Goal: Task Accomplishment & Management: Manage account settings

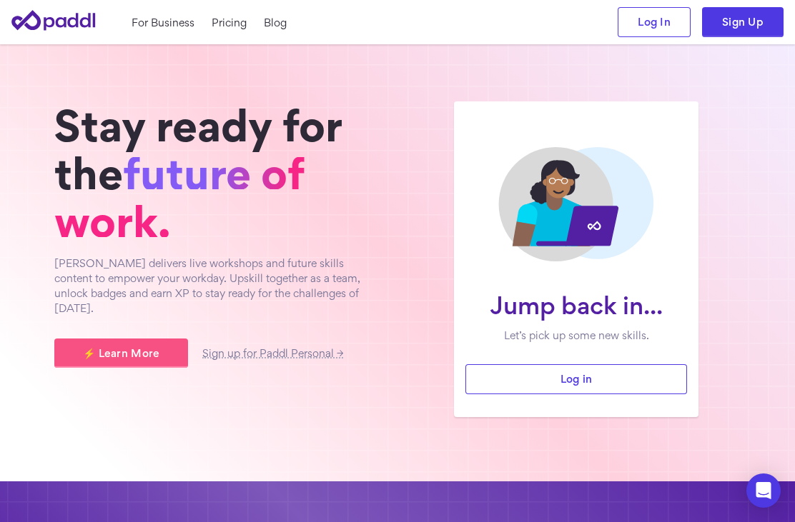
click at [68, 272] on p "[PERSON_NAME] delivers live workshops and future skills content to empower your…" at bounding box center [218, 286] width 329 height 60
click at [61, 34] on icon at bounding box center [54, 20] width 86 height 41
click at [65, 7] on icon at bounding box center [54, 20] width 86 height 41
click at [283, 22] on link "Blog" at bounding box center [275, 22] width 23 height 15
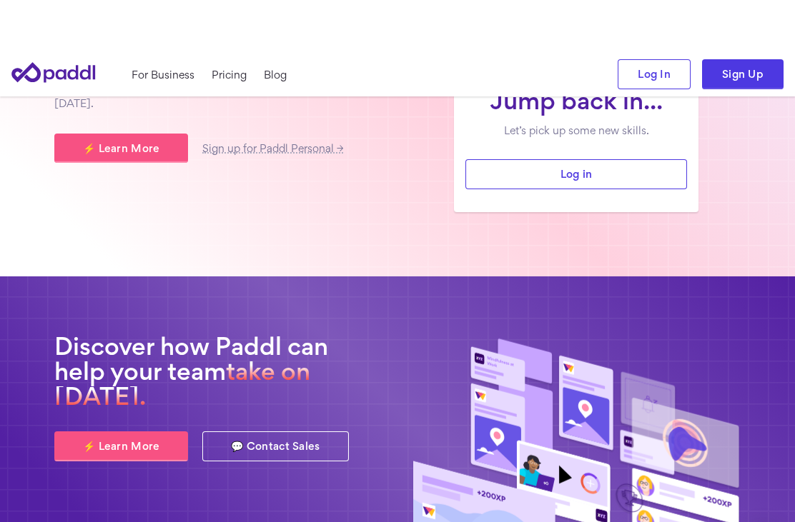
scroll to position [59, 0]
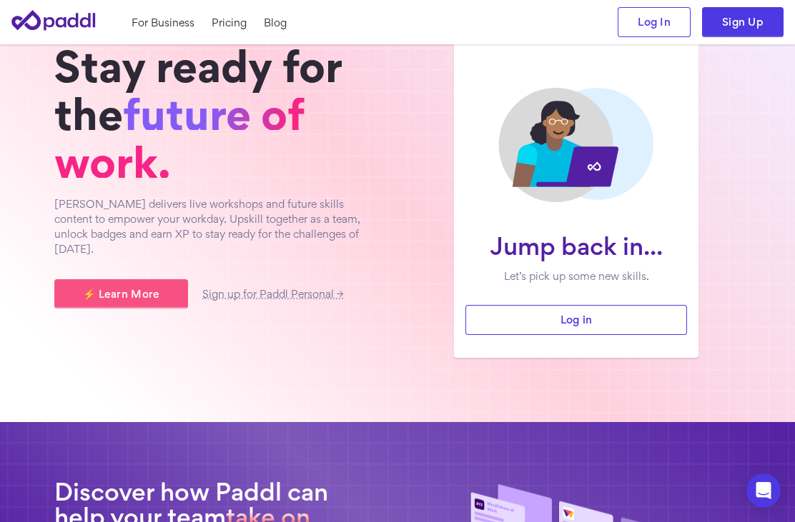
click at [652, 21] on link "Log In" at bounding box center [653, 22] width 73 height 30
click at [649, 19] on link "Log In" at bounding box center [653, 22] width 73 height 30
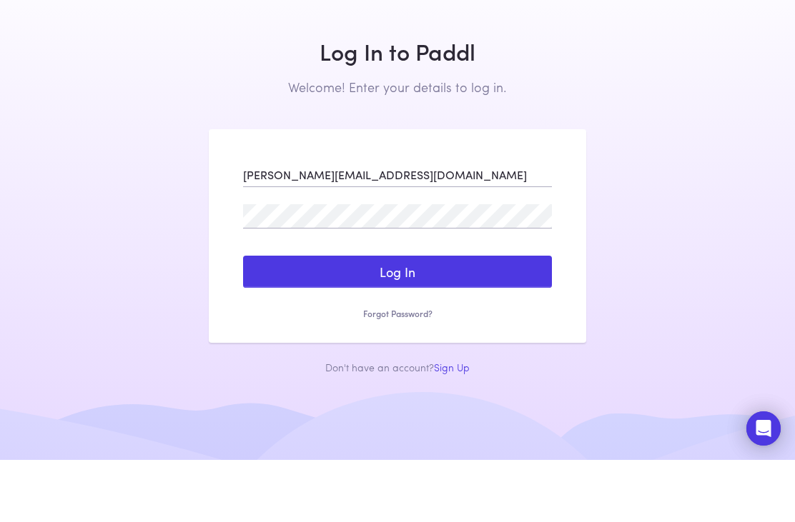
type input "[PERSON_NAME][EMAIL_ADDRESS][DOMAIN_NAME]"
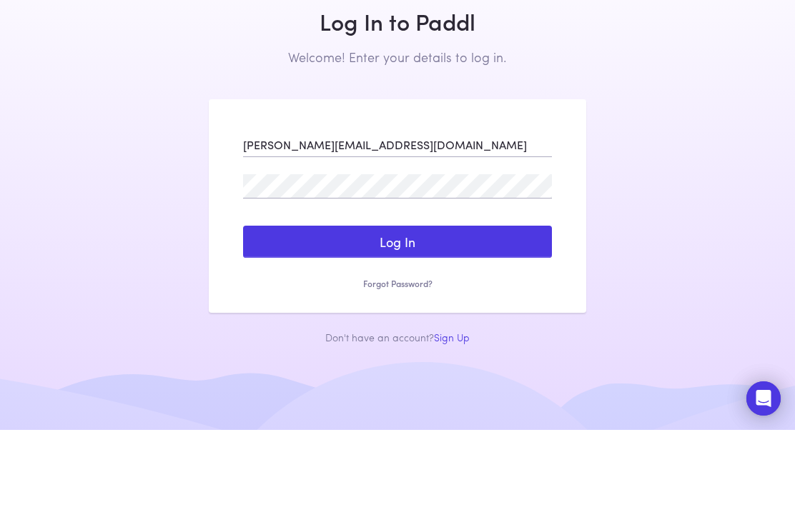
click at [334, 318] on button "Log In" at bounding box center [397, 334] width 309 height 33
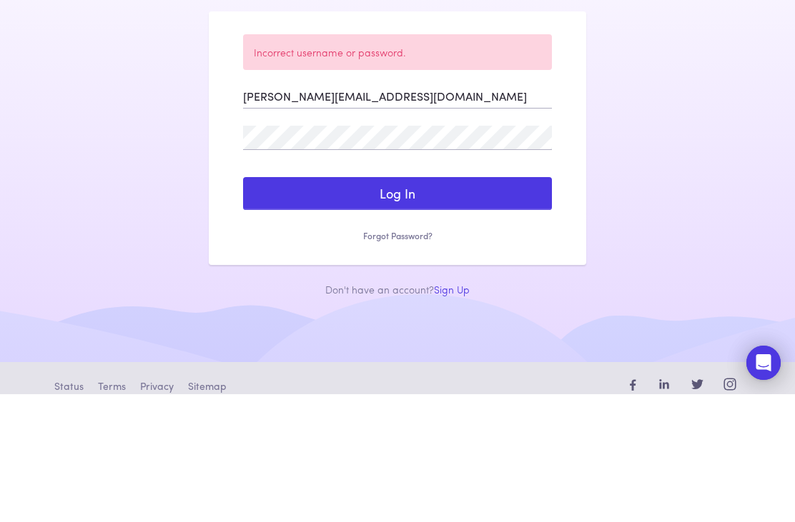
click at [350, 305] on button "Log In" at bounding box center [397, 321] width 309 height 33
click at [289, 305] on button "Log In" at bounding box center [397, 321] width 309 height 33
